Goal: Task Accomplishment & Management: Complete application form

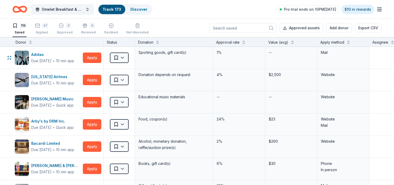
click at [122, 57] on html "Omelet Breakfast & Silent Auction Fundraiser Track · 173 Discover Pro trial end…" at bounding box center [197, 92] width 394 height 185
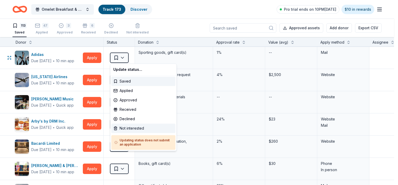
click at [127, 127] on div "Not interested" at bounding box center [143, 127] width 64 height 9
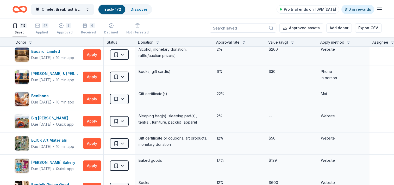
scroll to position [80, 0]
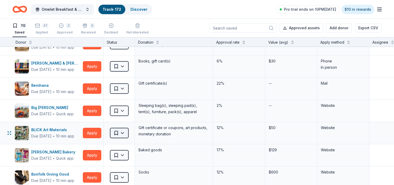
click at [123, 132] on html "Omelet Breakfast & Silent Auction Fundraiser Track · 172 Discover Pro trial end…" at bounding box center [197, 92] width 394 height 185
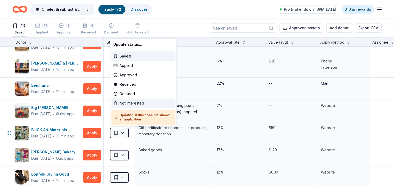
click at [125, 103] on div "Not interested" at bounding box center [143, 102] width 64 height 9
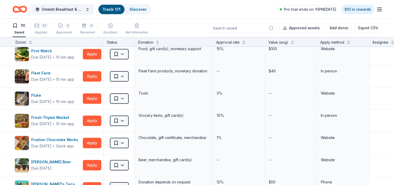
scroll to position [502, 0]
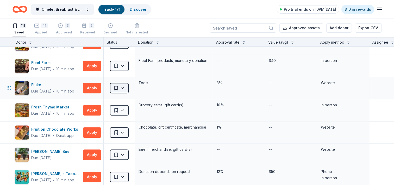
click at [123, 86] on html "Omelet Breakfast & Silent Auction Fundraiser Track · 171 Discover Pro trial end…" at bounding box center [197, 92] width 394 height 185
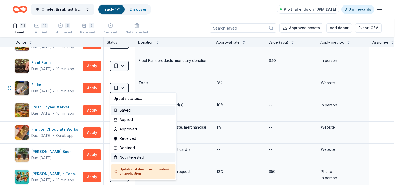
click at [131, 158] on div "Not interested" at bounding box center [143, 156] width 64 height 9
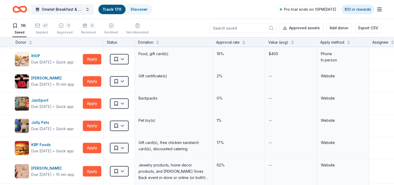
scroll to position [873, 0]
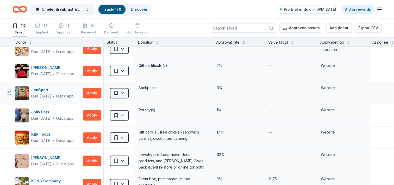
click at [123, 89] on html "Omelet Breakfast & Silent Auction Fundraiser Track · 170 Discover Pro trial end…" at bounding box center [197, 92] width 394 height 185
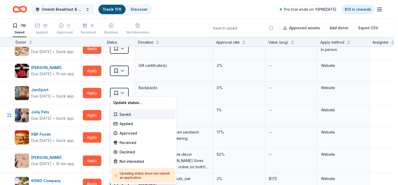
click at [303, 116] on html "Omelet Breakfast & Silent Auction Fundraiser Track · 170 Discover Pro trial end…" at bounding box center [199, 92] width 398 height 185
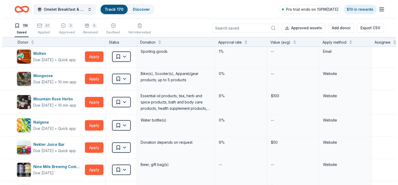
scroll to position [1249, 0]
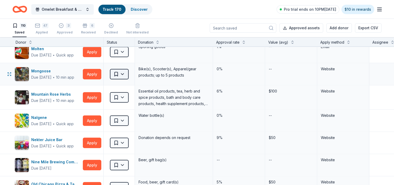
click at [124, 69] on html "Omelet Breakfast & Silent Auction Fundraiser Track · 170 Discover Pro trial end…" at bounding box center [197, 92] width 394 height 185
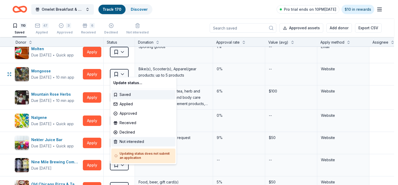
click at [139, 143] on div "Not interested" at bounding box center [143, 141] width 64 height 9
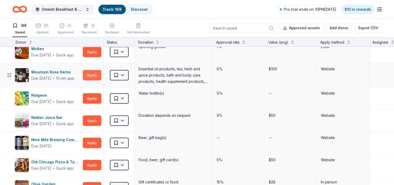
click at [90, 72] on button "Apply" at bounding box center [92, 75] width 19 height 10
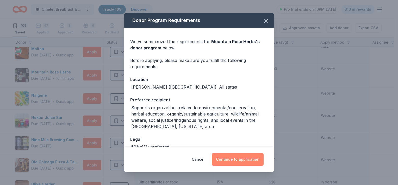
click at [248, 159] on button "Continue to application" at bounding box center [238, 159] width 52 height 13
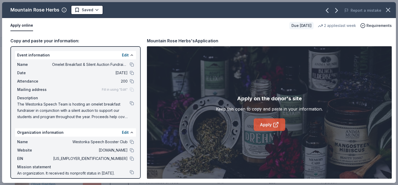
click at [274, 125] on icon at bounding box center [276, 125] width 4 height 4
click at [130, 159] on button at bounding box center [132, 158] width 4 height 4
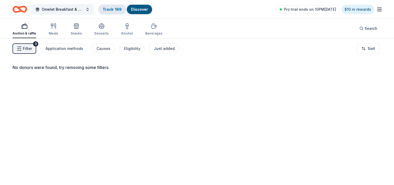
click at [116, 8] on link "Track · 169" at bounding box center [112, 9] width 19 height 4
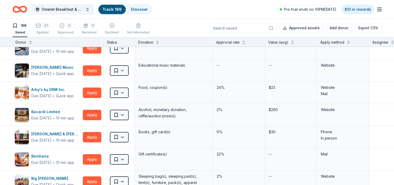
scroll to position [1209, 0]
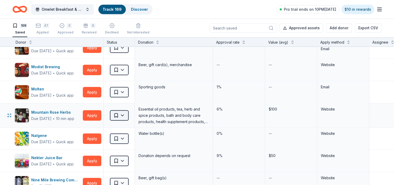
click at [122, 111] on html "Omelet Breakfast & Silent Auction Fundraiser Track · 169 Discover Pro trial end…" at bounding box center [197, 92] width 394 height 185
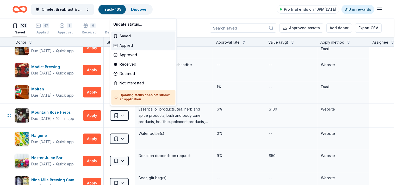
click at [132, 46] on div "Applied" at bounding box center [143, 45] width 64 height 9
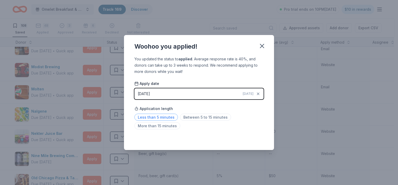
click at [167, 116] on span "Less than 5 minutes" at bounding box center [157, 116] width 44 height 7
click at [263, 43] on icon "button" at bounding box center [262, 45] width 7 height 7
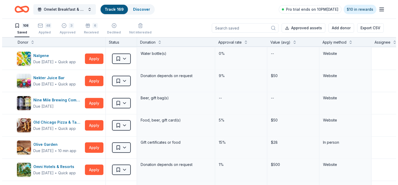
scroll to position [1282, 0]
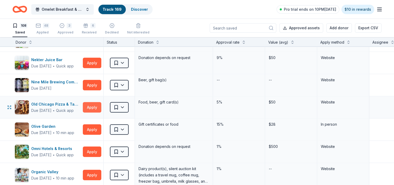
click at [92, 104] on button "Apply" at bounding box center [92, 107] width 19 height 10
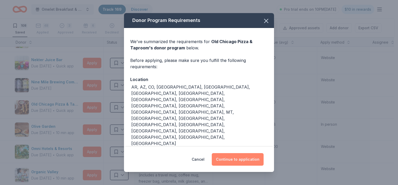
click at [240, 153] on button "Continue to application" at bounding box center [238, 159] width 52 height 13
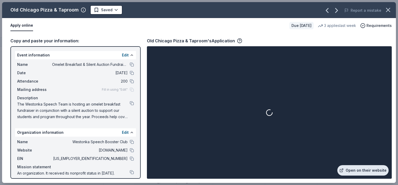
click at [374, 171] on link "Open on their website" at bounding box center [363, 170] width 51 height 10
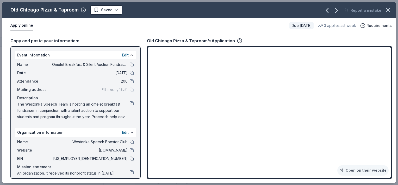
click at [130, 159] on button at bounding box center [132, 158] width 4 height 4
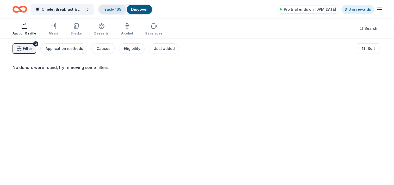
click at [113, 10] on link "Track · 169" at bounding box center [112, 9] width 19 height 4
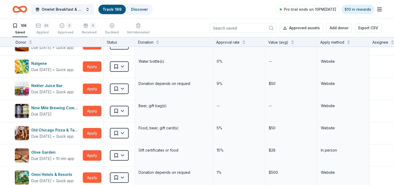
scroll to position [1257, 0]
click at [123, 130] on html "Omelet Breakfast & Silent Auction Fundraiser Track · 169 Discover Pro trial end…" at bounding box center [197, 92] width 394 height 185
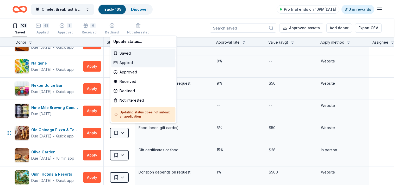
click at [127, 62] on div "Applied" at bounding box center [143, 62] width 64 height 9
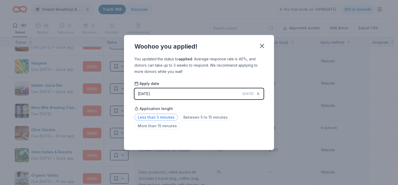
click at [168, 116] on span "Less than 5 minutes" at bounding box center [157, 116] width 44 height 7
click at [262, 46] on icon "button" at bounding box center [262, 46] width 4 height 4
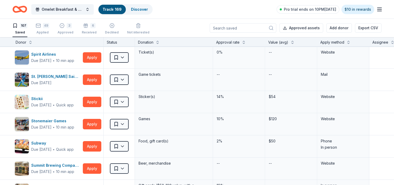
scroll to position [1858, 0]
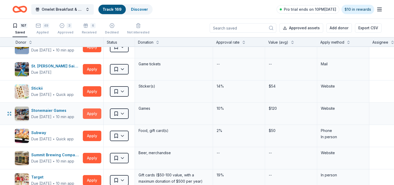
click at [92, 109] on button "Apply" at bounding box center [92, 113] width 19 height 10
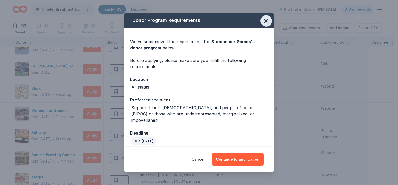
click at [267, 23] on icon "button" at bounding box center [266, 20] width 7 height 7
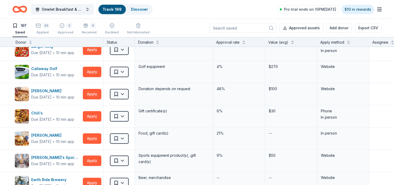
scroll to position [0, 0]
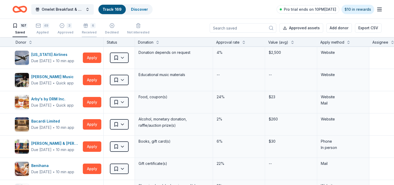
click at [86, 28] on div "6 Received" at bounding box center [89, 28] width 15 height 11
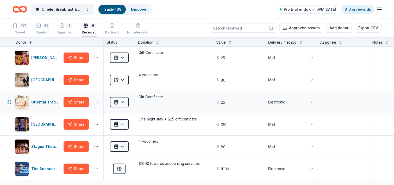
click at [97, 102] on button "button" at bounding box center [96, 102] width 10 height 4
click at [84, 113] on div "Review donor" at bounding box center [77, 112] width 44 height 9
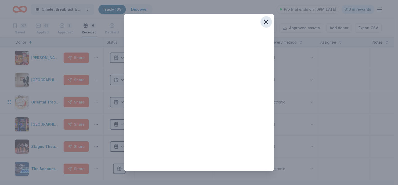
click at [269, 23] on icon "button" at bounding box center [266, 21] width 7 height 7
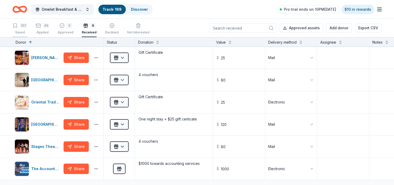
click at [22, 30] on div "Saved" at bounding box center [20, 32] width 15 height 4
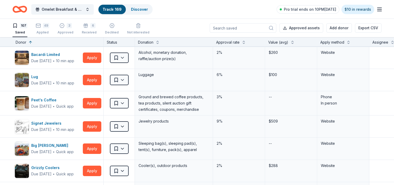
click at [108, 8] on link "Track · 169" at bounding box center [112, 9] width 19 height 4
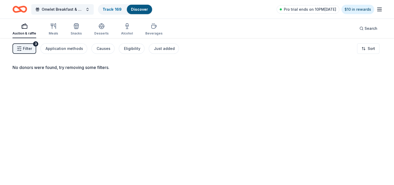
click at [144, 7] on link "Discover" at bounding box center [139, 9] width 17 height 4
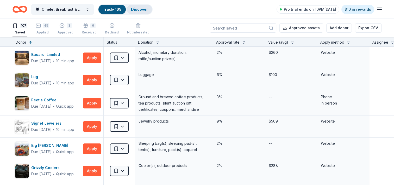
click at [140, 8] on link "Discover" at bounding box center [139, 9] width 17 height 4
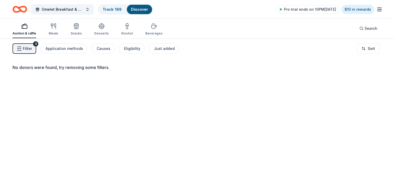
click at [25, 45] on span "Filter" at bounding box center [27, 48] width 9 height 6
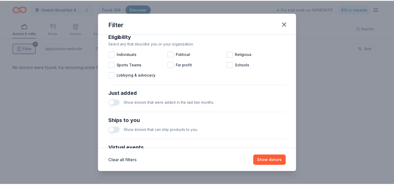
scroll to position [228, 0]
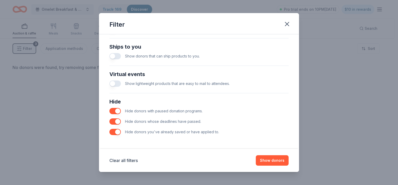
click at [113, 121] on button "button" at bounding box center [115, 121] width 11 height 6
click at [269, 161] on button "Show donors" at bounding box center [272, 160] width 33 height 10
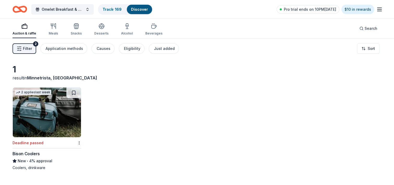
click at [27, 49] on span "Filter" at bounding box center [27, 48] width 9 height 6
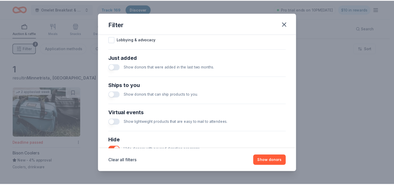
scroll to position [228, 0]
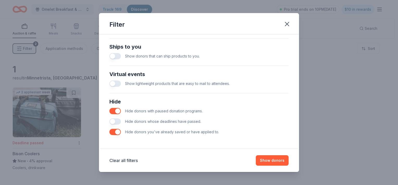
click at [111, 109] on button "button" at bounding box center [115, 111] width 11 height 6
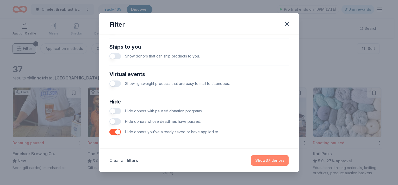
click at [277, 160] on button "Show 37 donors" at bounding box center [270, 160] width 38 height 10
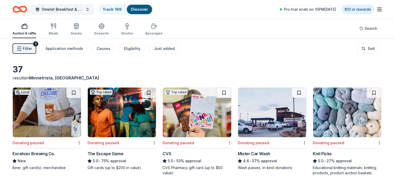
click at [111, 155] on div "The Escape Game" at bounding box center [106, 153] width 36 height 6
click at [11, 5] on div "Omelet Breakfast & Silent Auction Fundraiser Track · 169 Discover Pro trial end…" at bounding box center [197, 9] width 394 height 19
click at [16, 9] on icon "Home" at bounding box center [20, 9] width 15 height 12
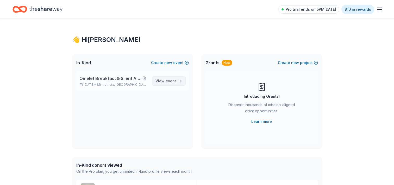
click at [171, 81] on span "event" at bounding box center [171, 80] width 10 height 4
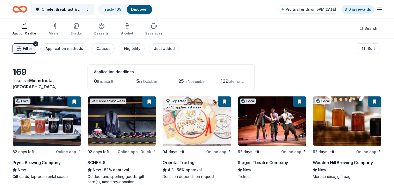
click at [144, 110] on img at bounding box center [122, 121] width 68 height 50
